Goal: Register for event/course: Register for event/course

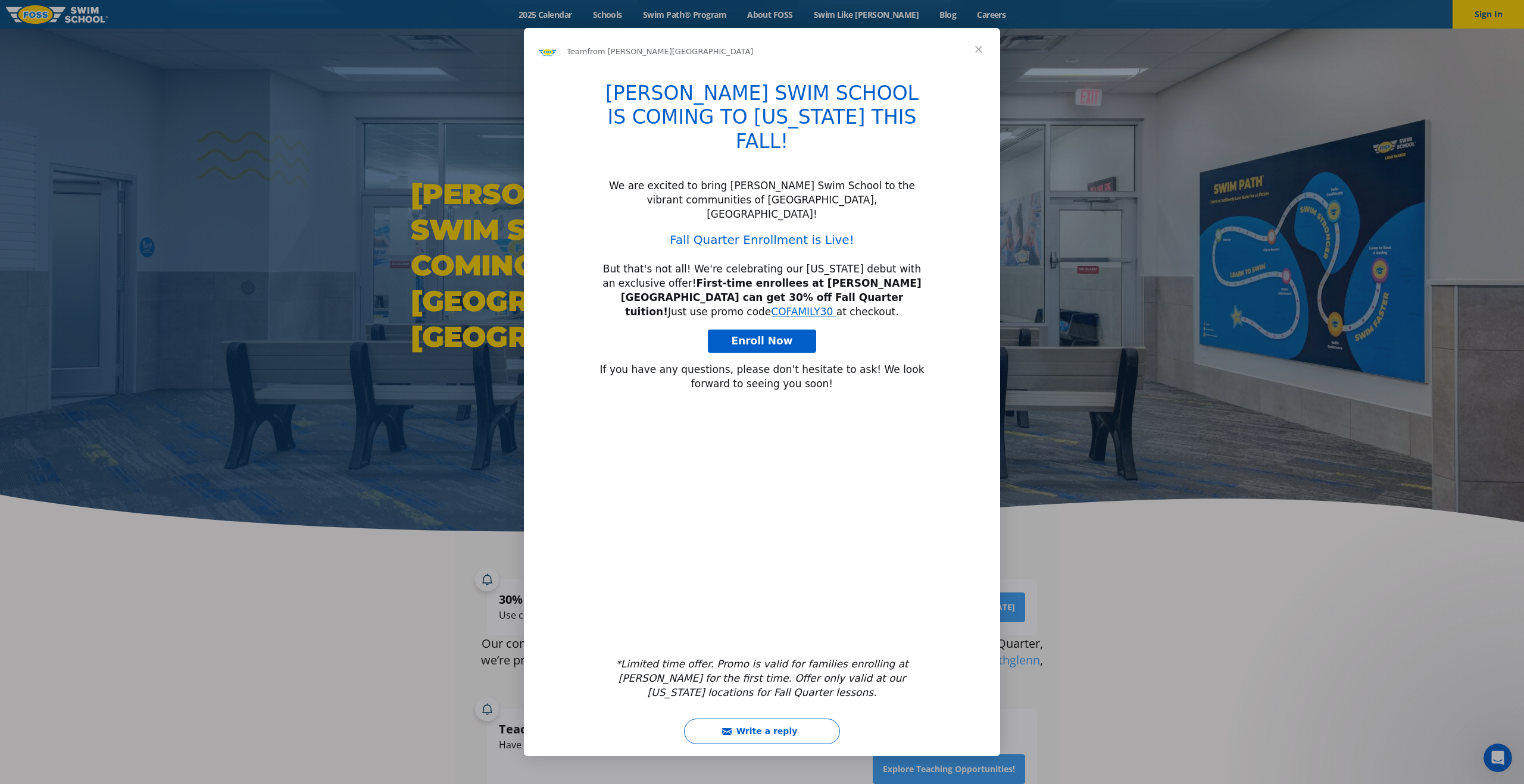
click at [768, 330] on link "Enroll Now" at bounding box center [762, 342] width 109 height 24
type input "272720"
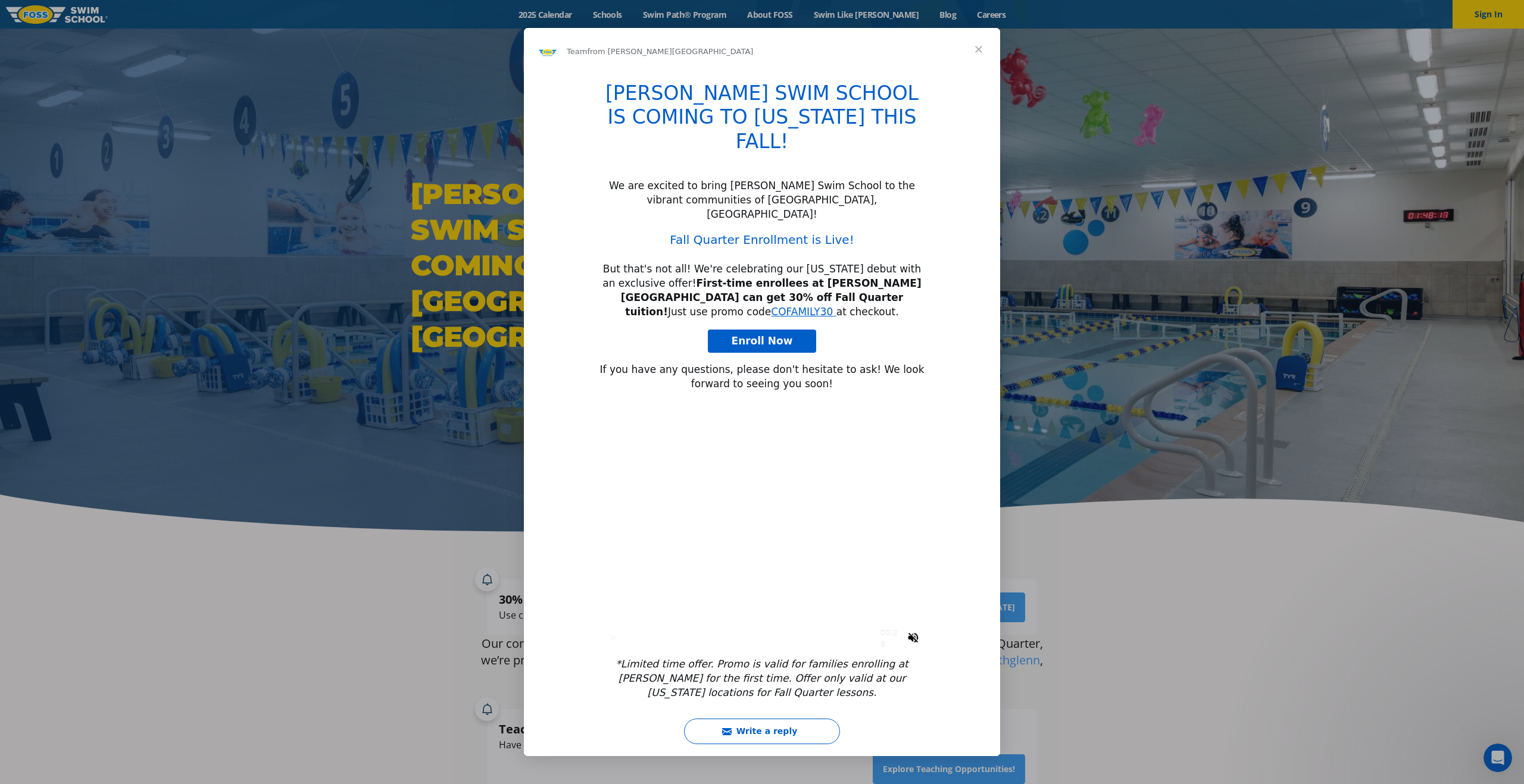
click at [977, 71] on span "Close" at bounding box center [979, 49] width 43 height 43
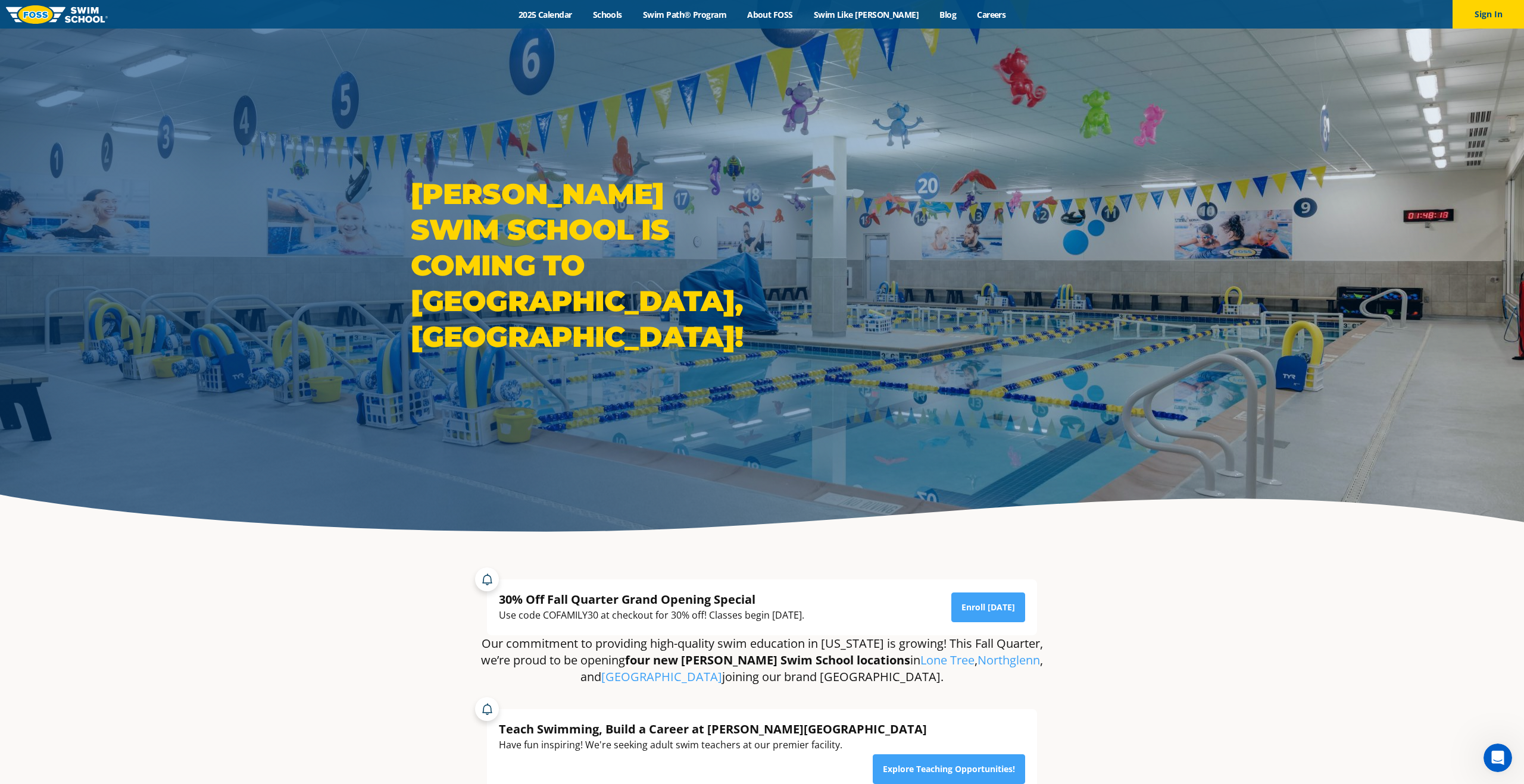
click at [1234, 590] on section "30% Off Fall Quarter Grand Opening Special Use code COFAMILY30 at checkout for …" at bounding box center [762, 697] width 1524 height 294
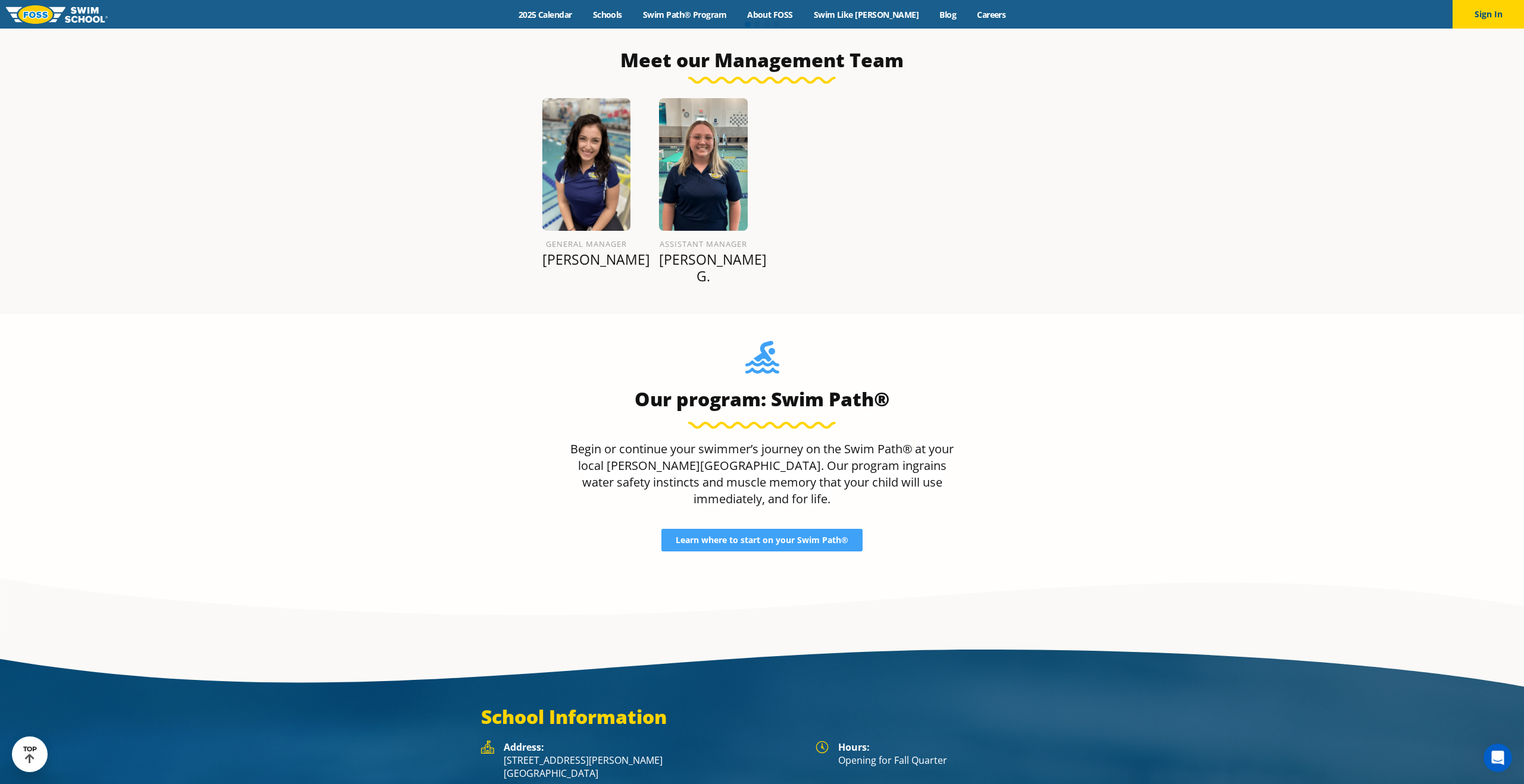
scroll to position [1350, 0]
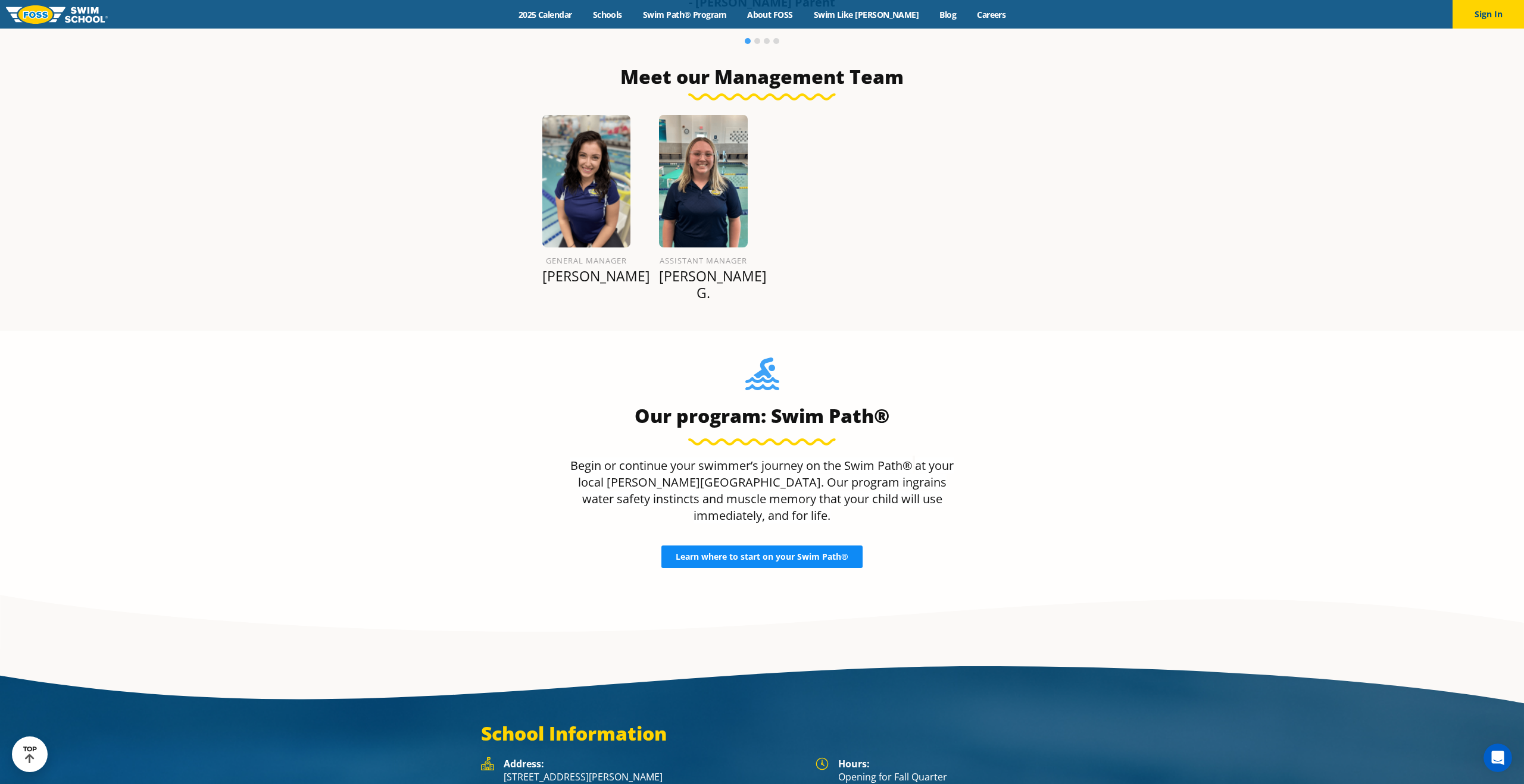
click at [784, 553] on span "Learn where to start on your Swim Path®" at bounding box center [762, 557] width 173 height 8
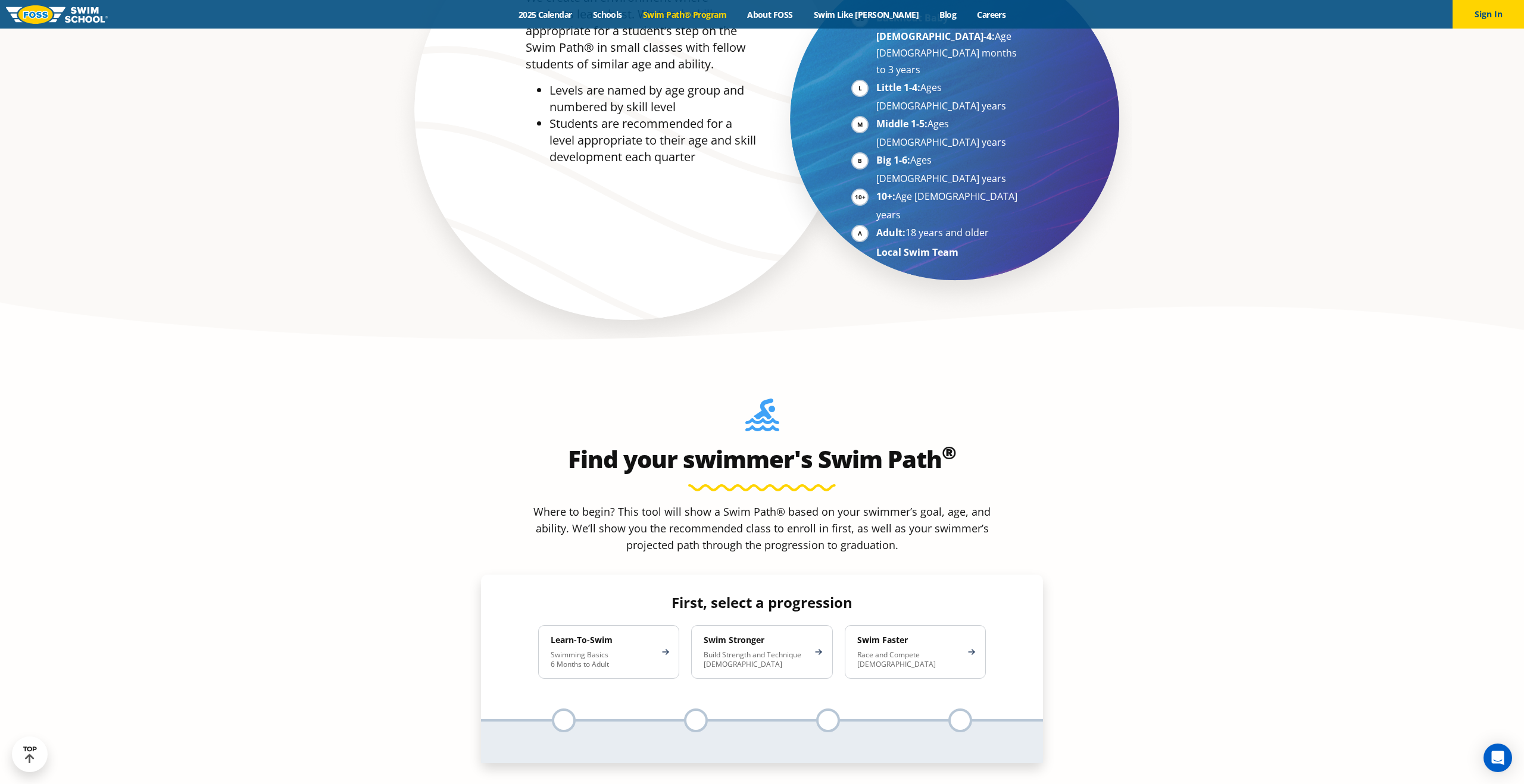
scroll to position [976, 0]
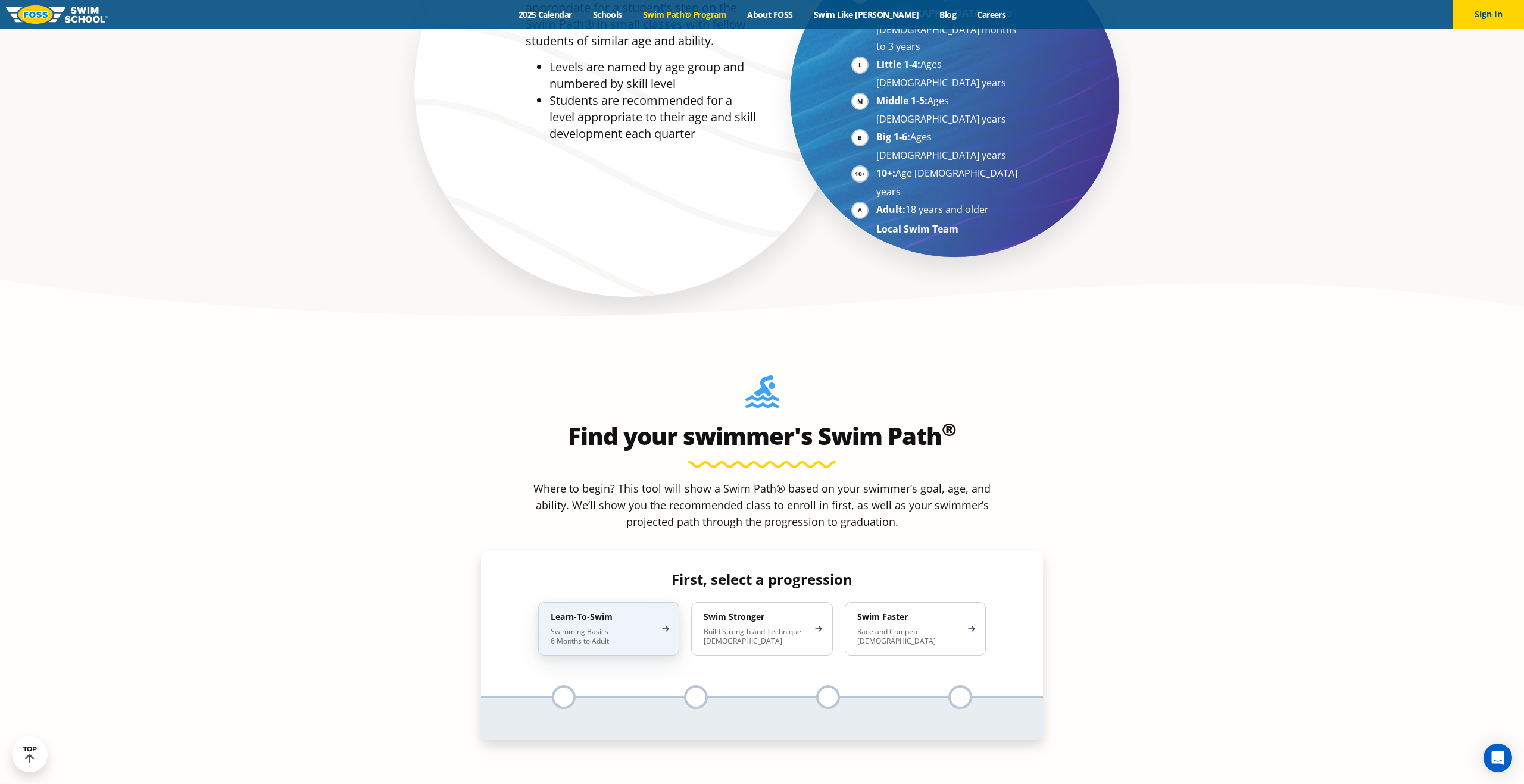
click at [656, 602] on div "Learn-To-Swim Swimming Basics 6 Months to Adult" at bounding box center [608, 628] width 141 height 53
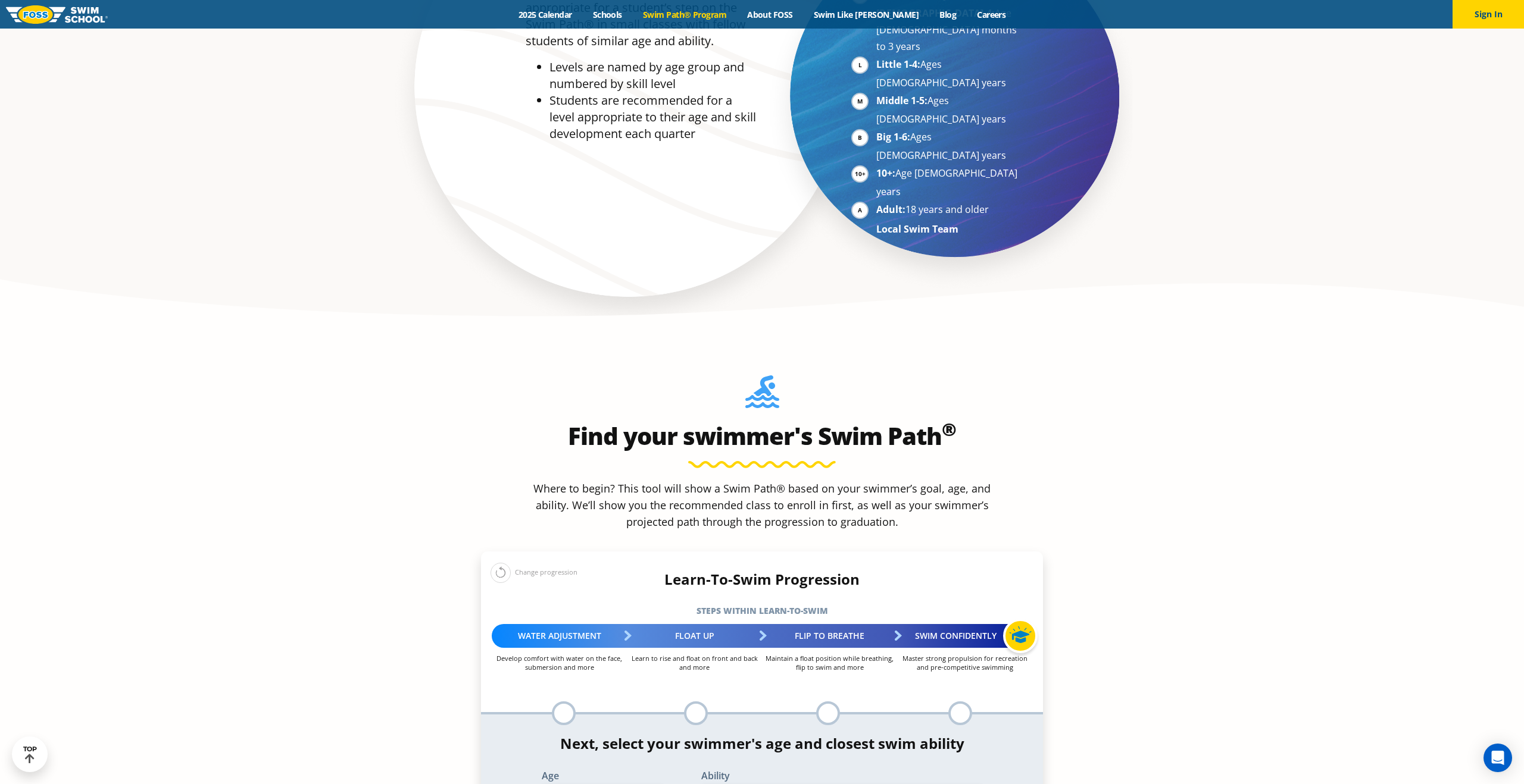
click at [640, 784] on select "Select Age 6 months - 1 year 1 year 2 years 3 years 4 years 5 years 6 years 7 y…" at bounding box center [602, 798] width 122 height 25
select select "2-years"
click at [786, 784] on select "Select Ability First in-water experience Comfortable with water poured over the…" at bounding box center [842, 798] width 281 height 25
select select "2-years-first-in-water-experience"
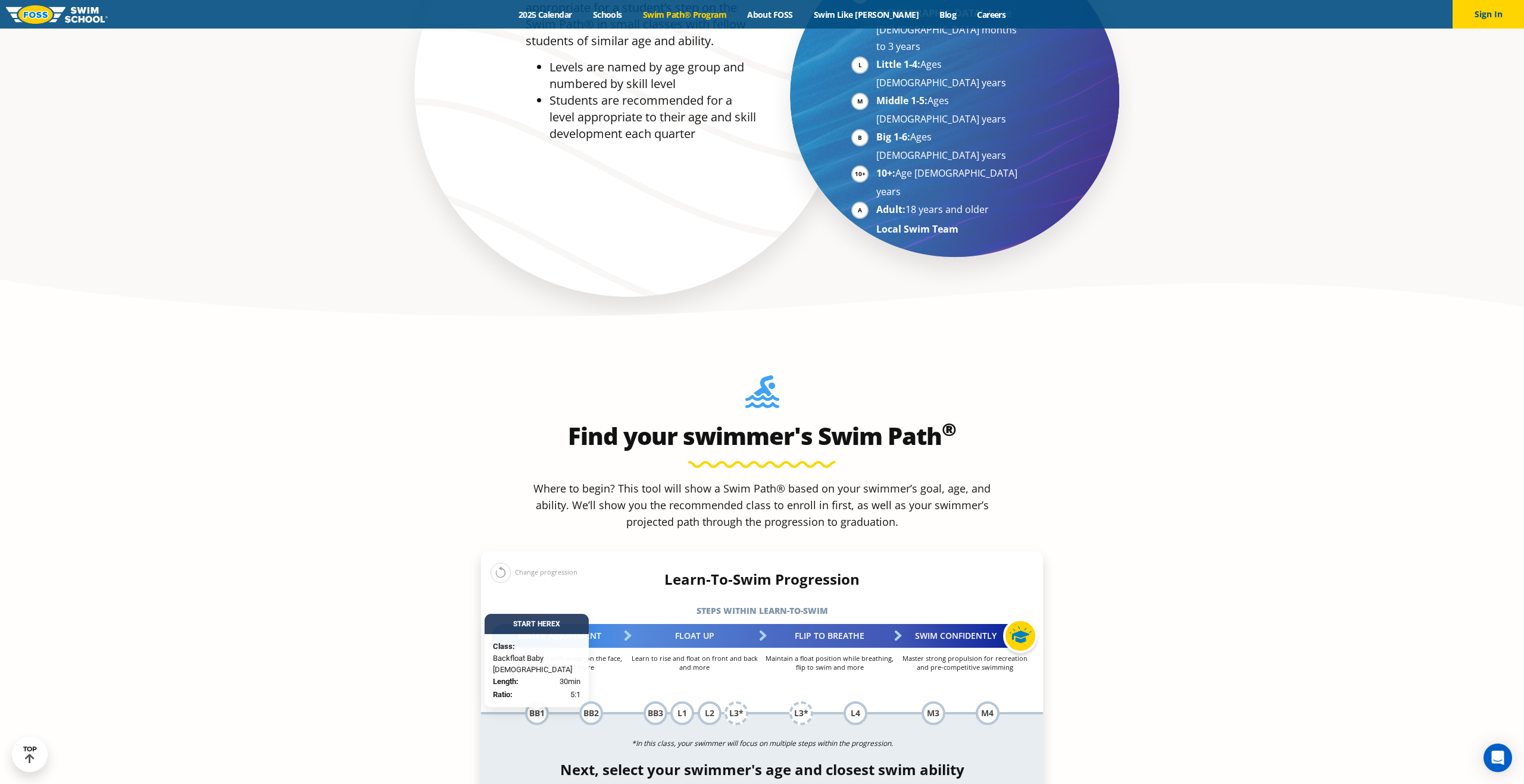
click at [1182, 603] on section "Find your swimmer's Swim Path ® Where to begin? This tool will show a Swim Path…" at bounding box center [762, 742] width 1524 height 815
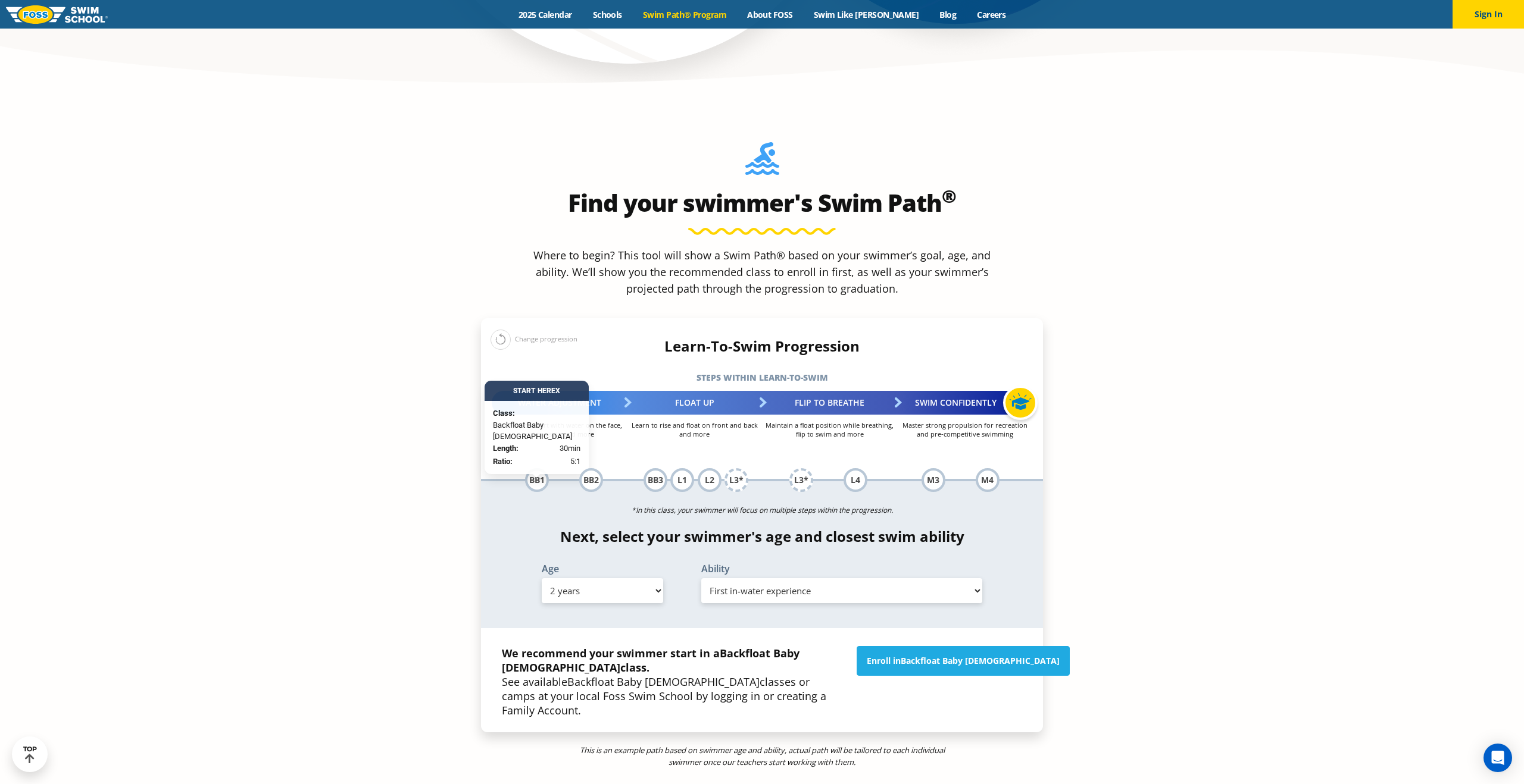
scroll to position [1214, 0]
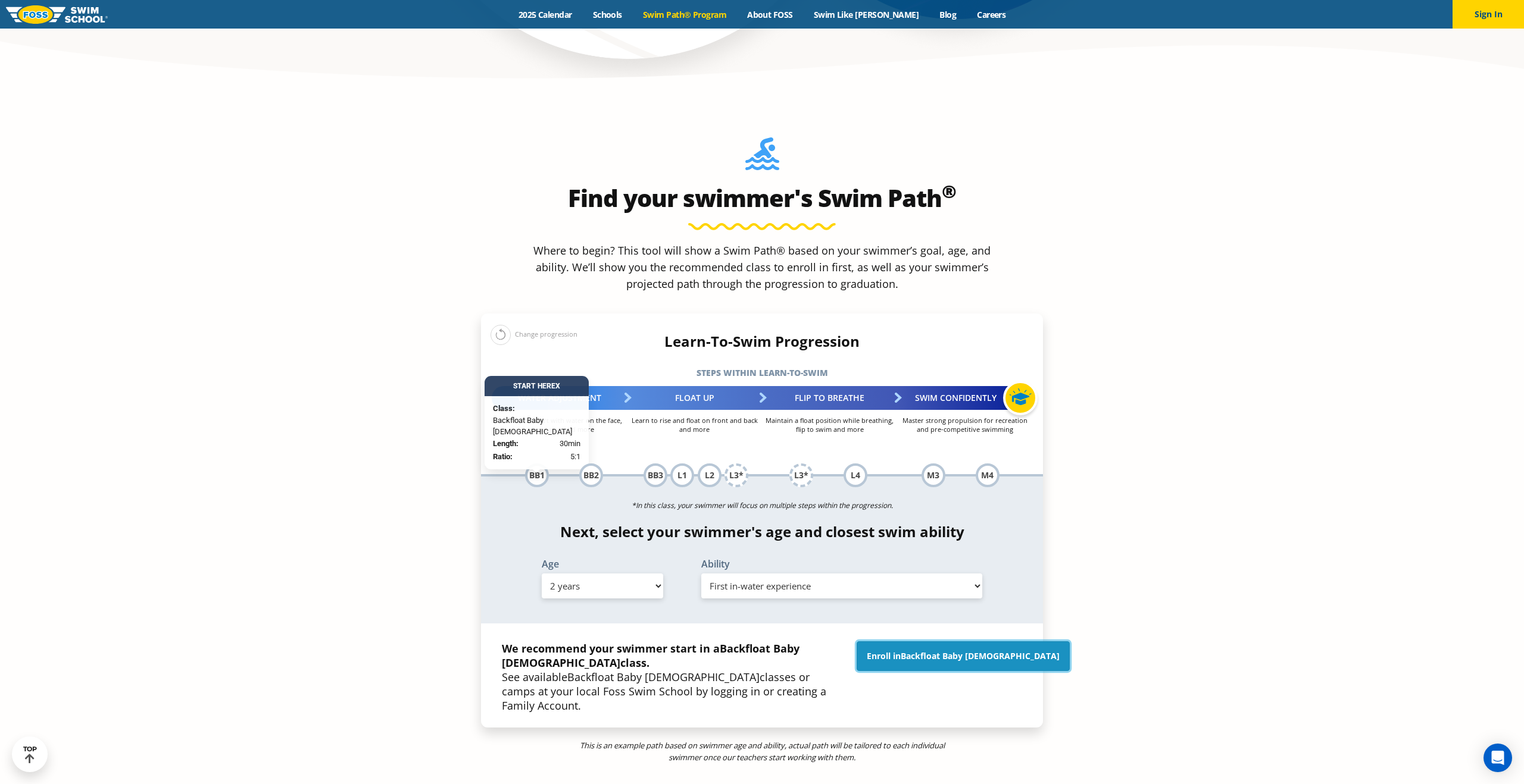
click at [982, 642] on link "Enroll in Backfloat Baby 1" at bounding box center [963, 656] width 213 height 30
